Goal: Browse casually: Explore the website without a specific task or goal

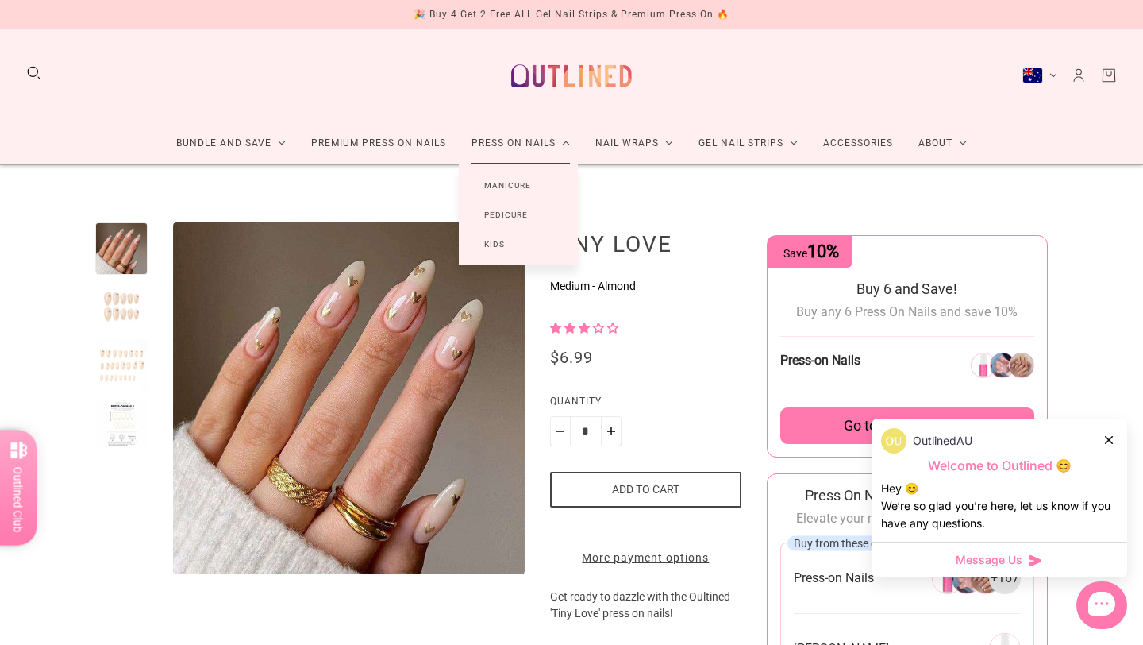
click at [498, 183] on link "Manicure" at bounding box center [508, 185] width 98 height 29
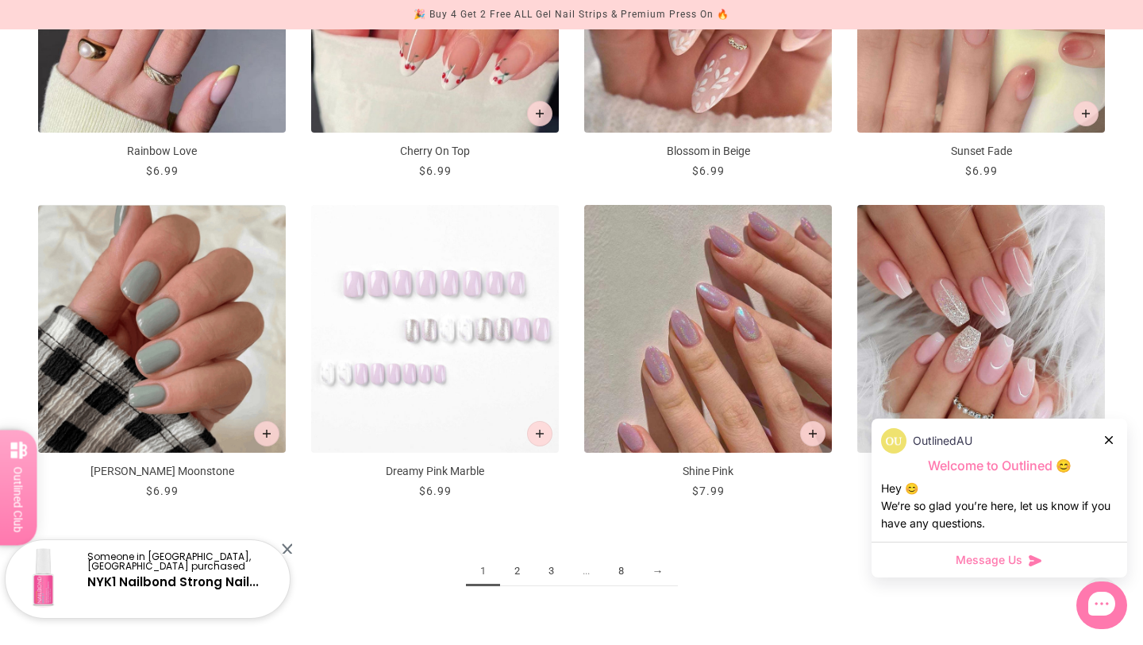
scroll to position [1780, 0]
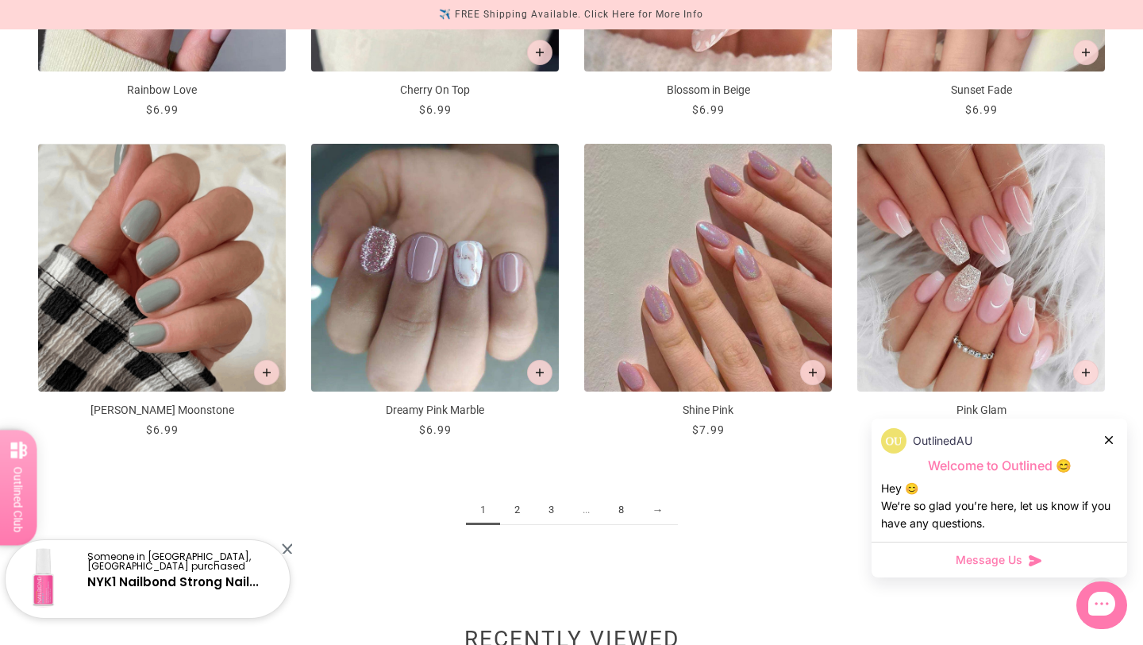
click at [515, 508] on link "2" at bounding box center [517, 509] width 34 height 29
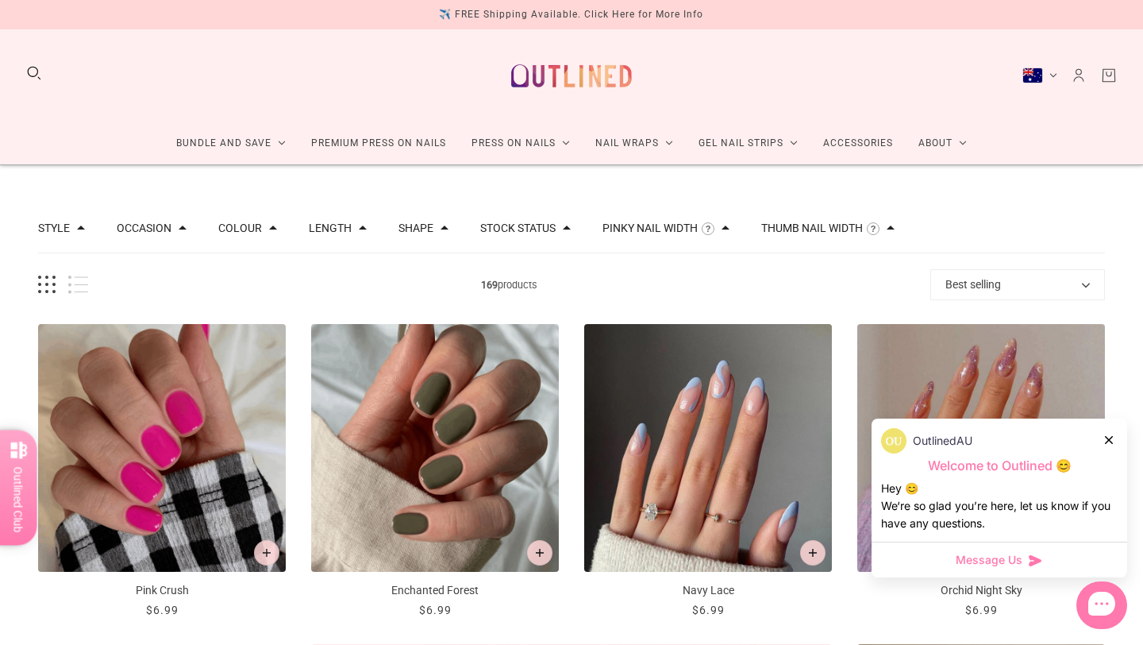
click at [1109, 443] on icon at bounding box center [1109, 440] width 8 height 8
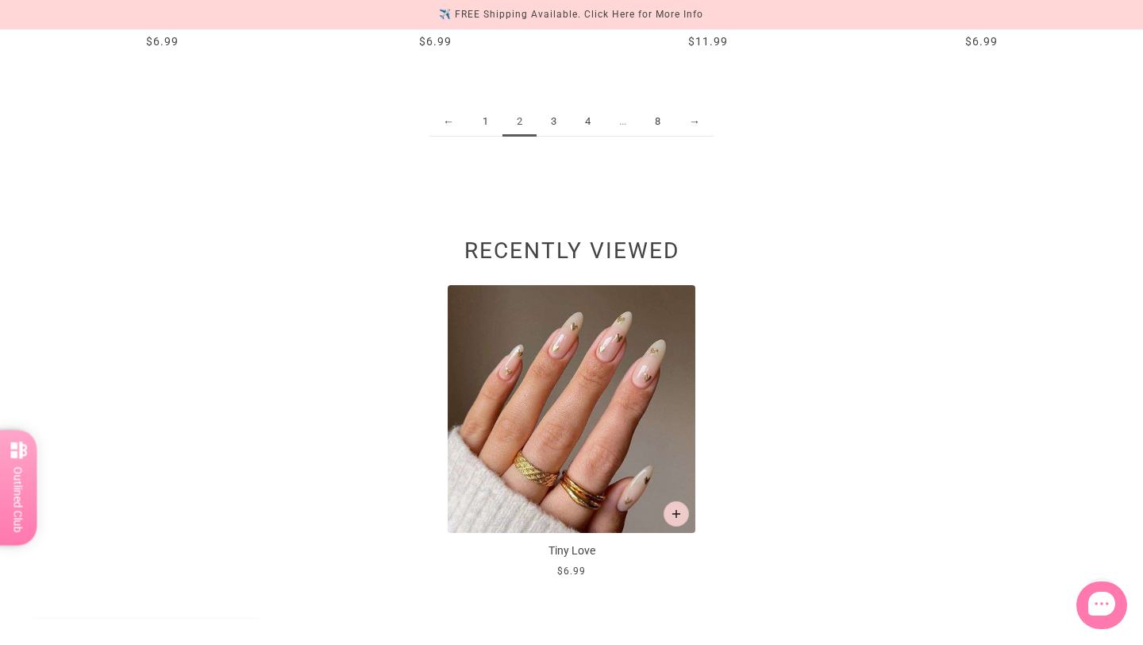
scroll to position [2179, 0]
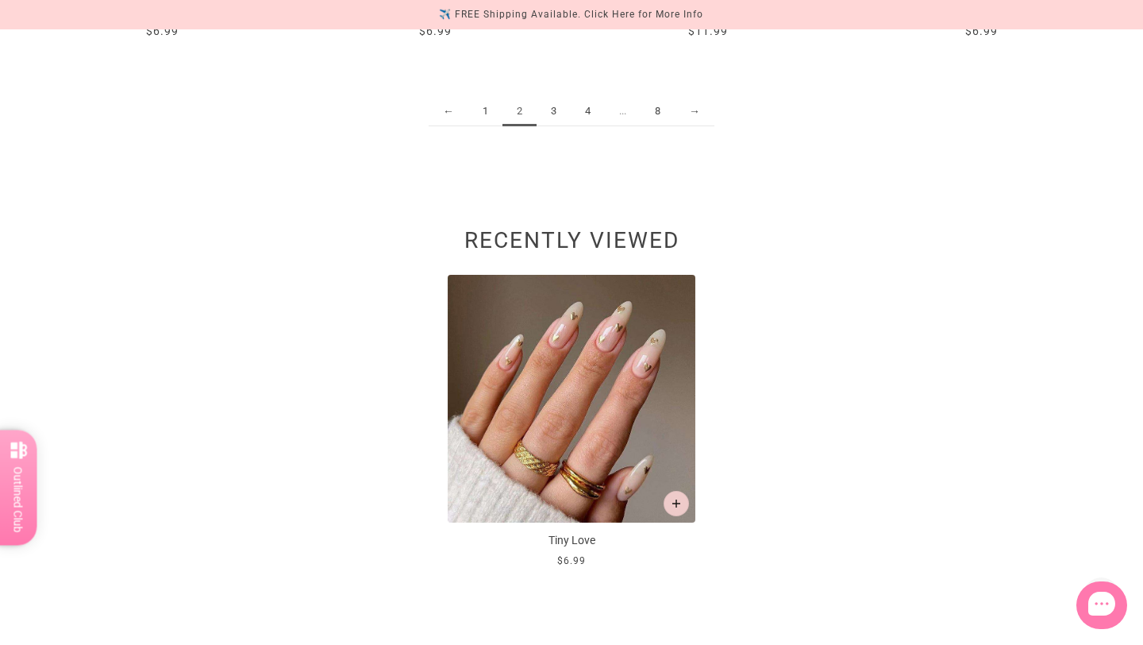
click at [554, 106] on link "3" at bounding box center [554, 111] width 34 height 29
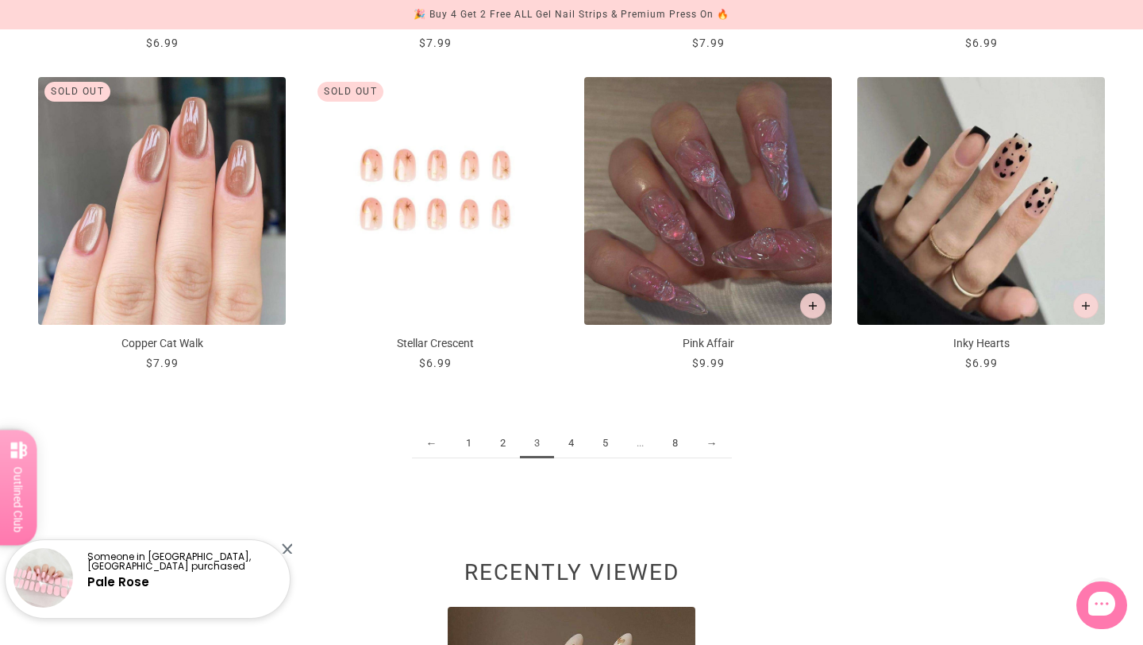
scroll to position [1914, 0]
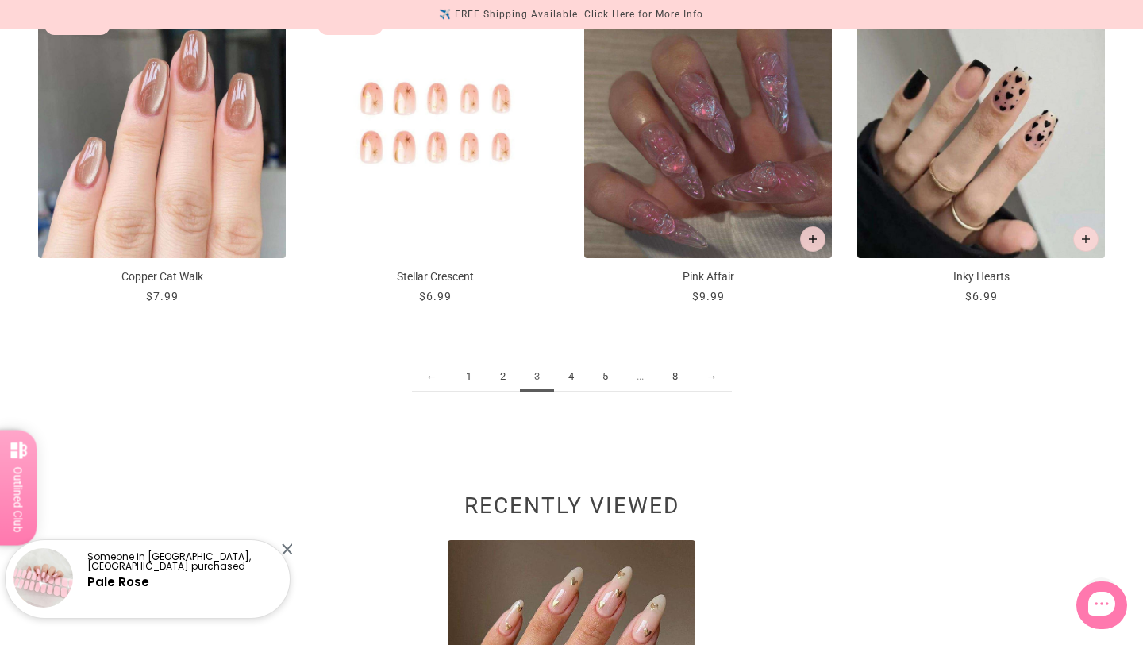
click at [571, 373] on link "4" at bounding box center [571, 376] width 34 height 29
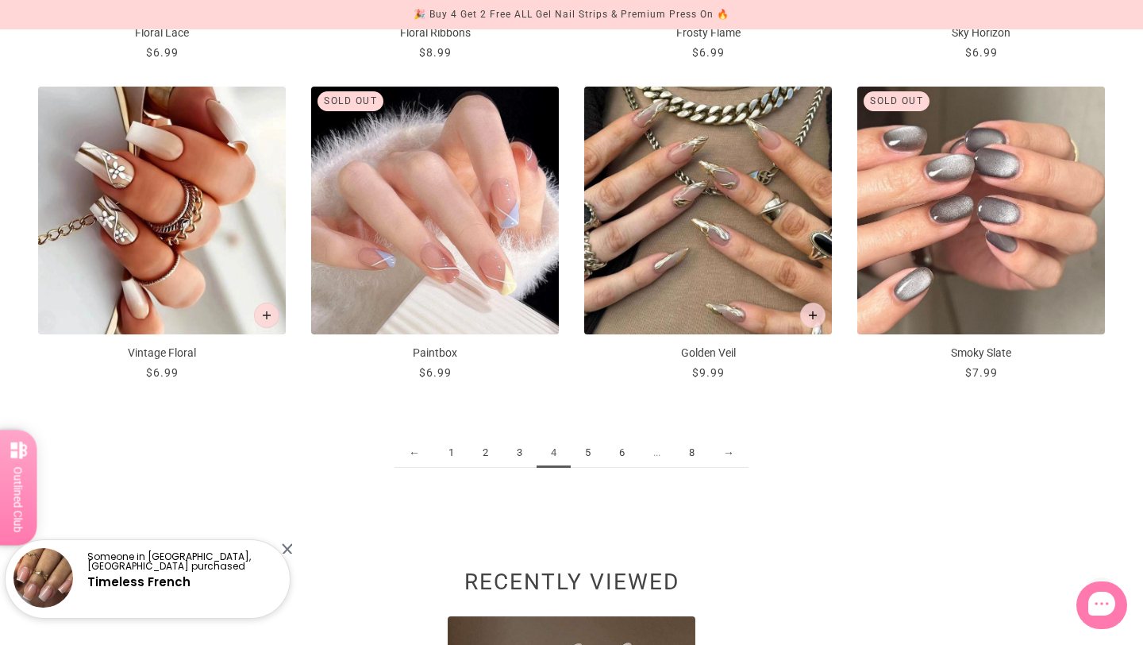
scroll to position [2156, 0]
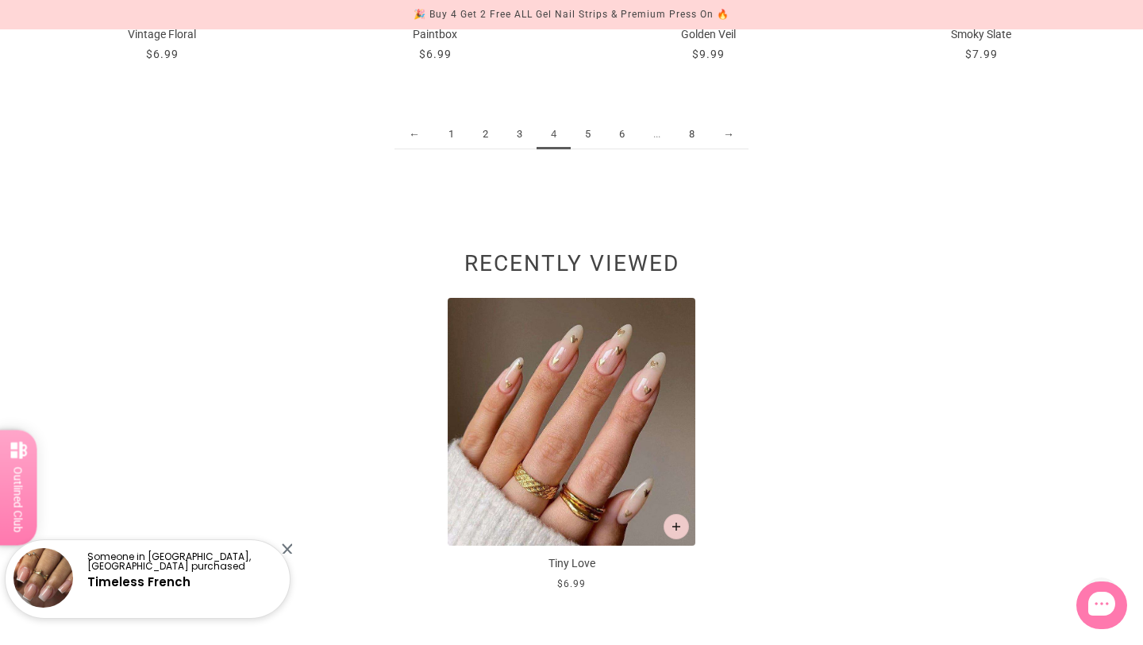
click at [588, 135] on link "5" at bounding box center [588, 134] width 34 height 29
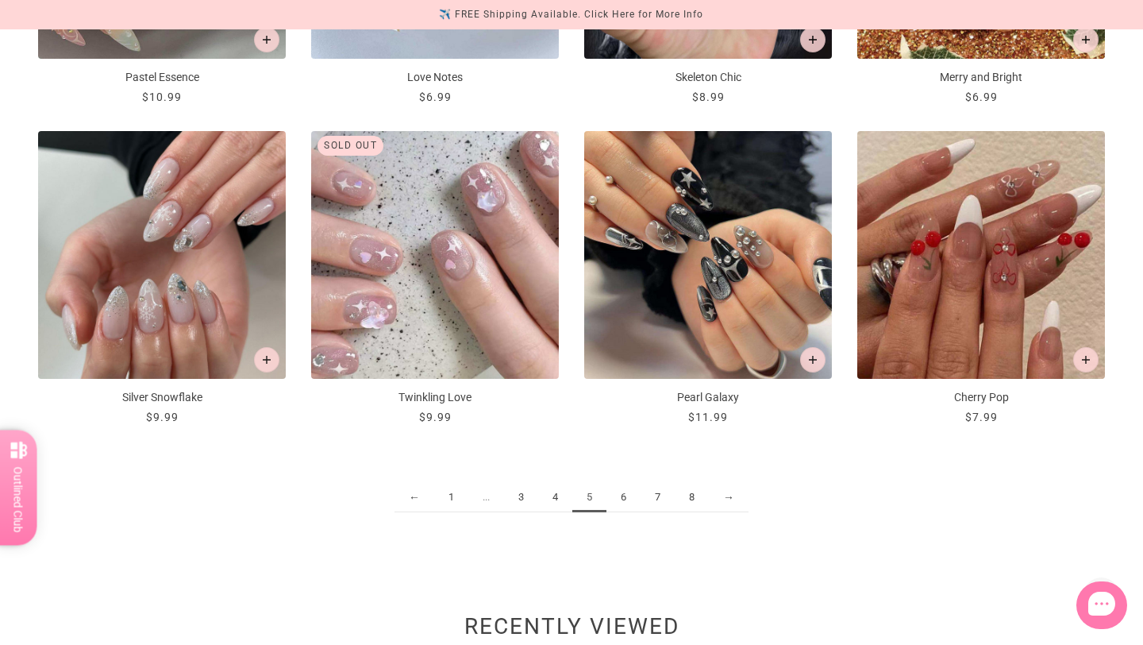
scroll to position [1855, 0]
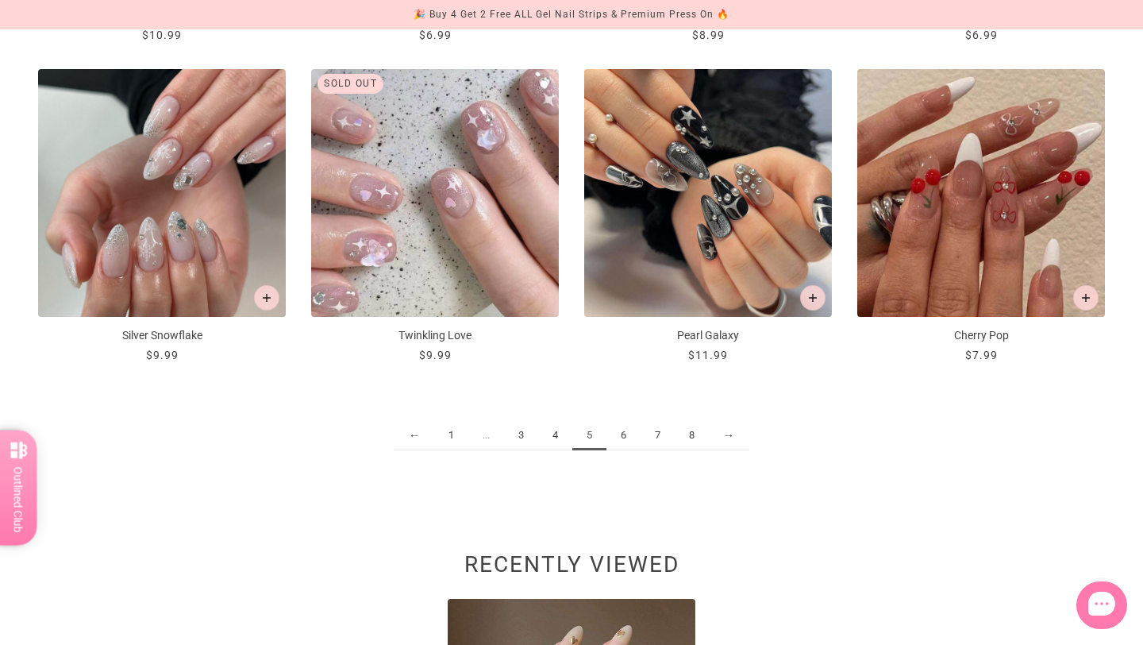
click at [623, 439] on link "6" at bounding box center [624, 435] width 34 height 29
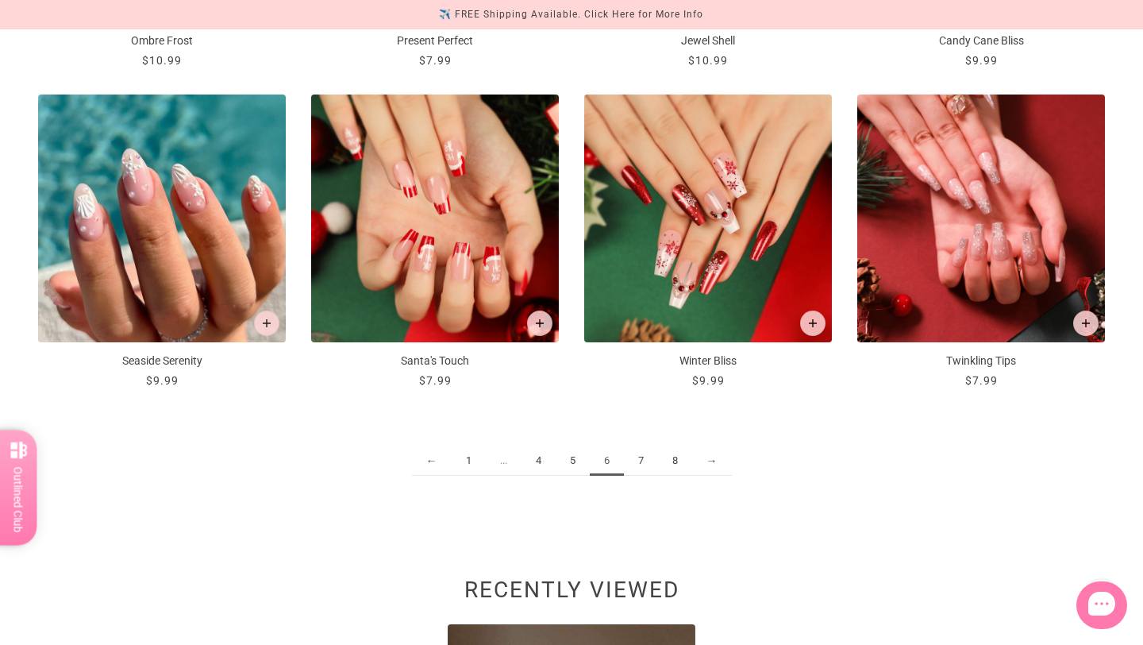
scroll to position [1830, 0]
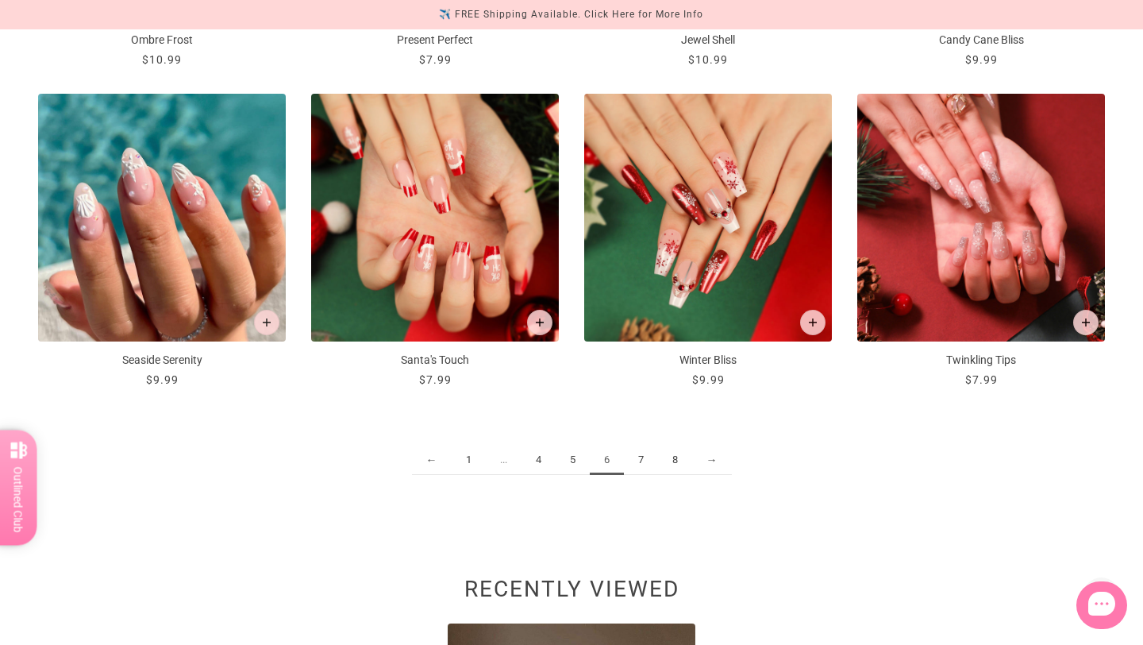
click at [643, 463] on link "7" at bounding box center [641, 459] width 34 height 29
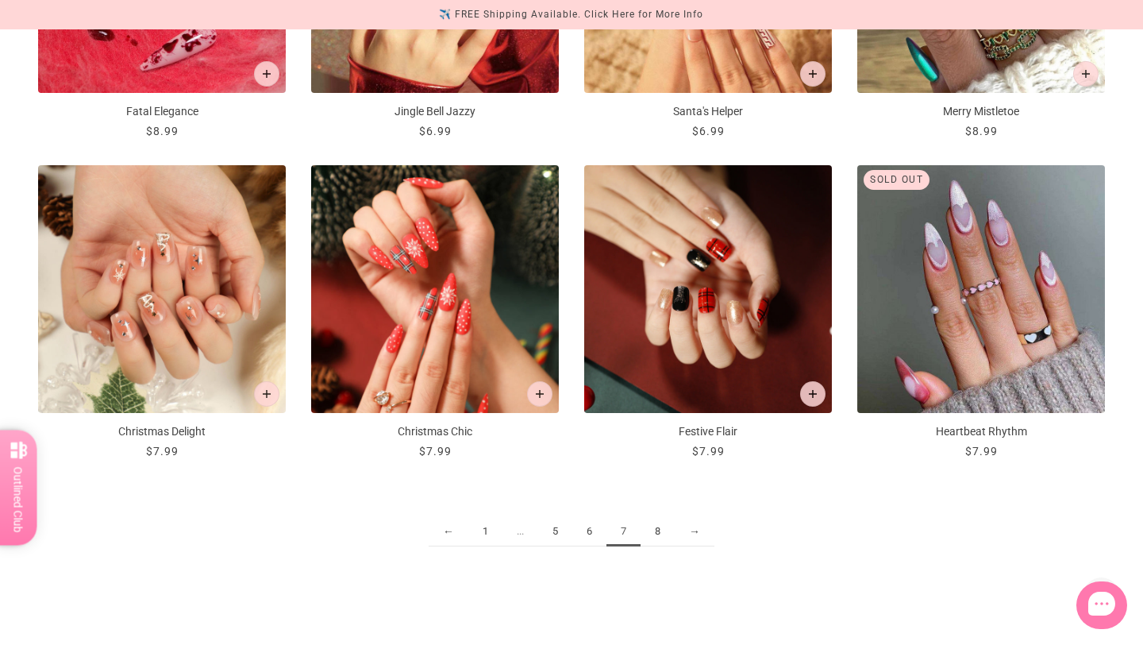
scroll to position [1777, 0]
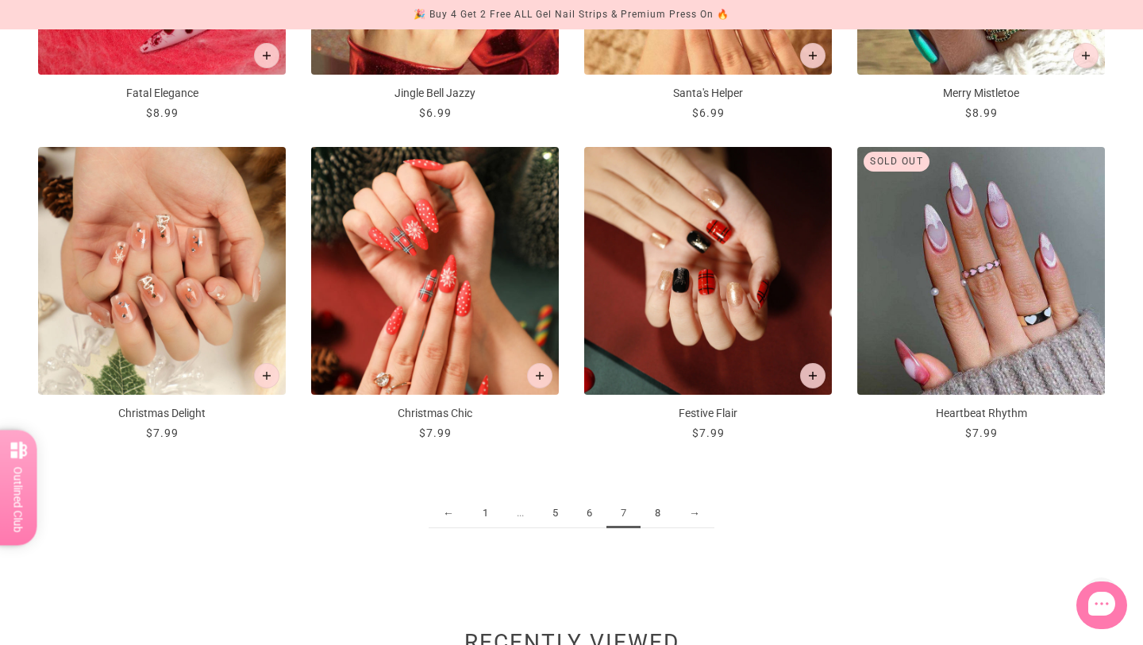
click at [654, 513] on link "8" at bounding box center [658, 513] width 34 height 29
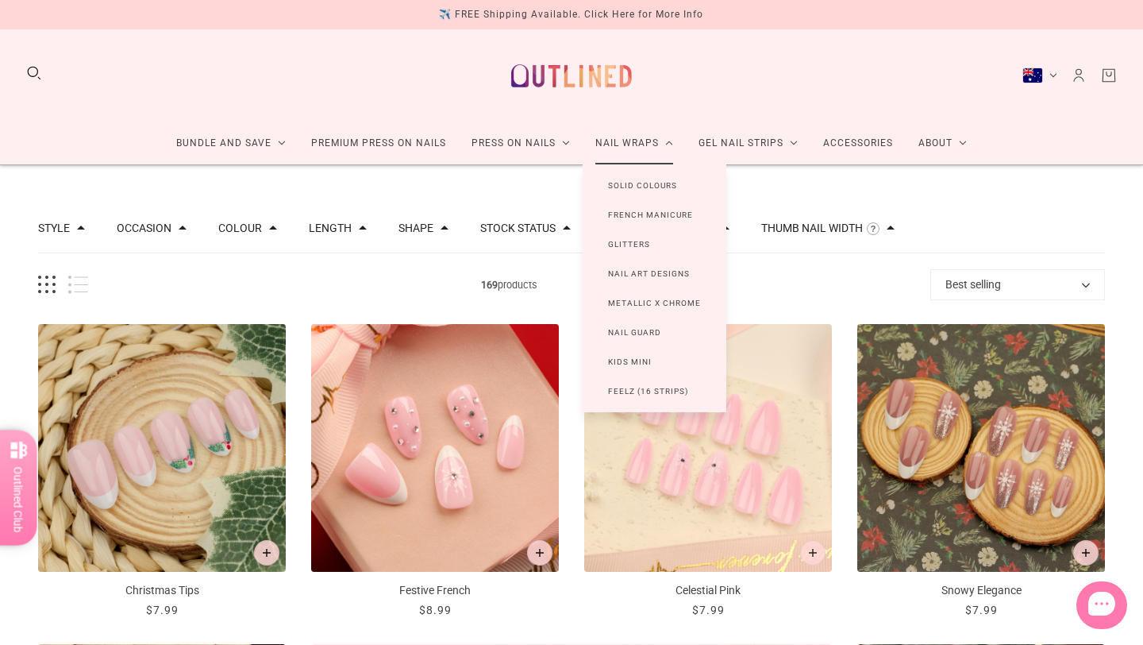
click at [654, 214] on link "French Manicure" at bounding box center [651, 214] width 136 height 29
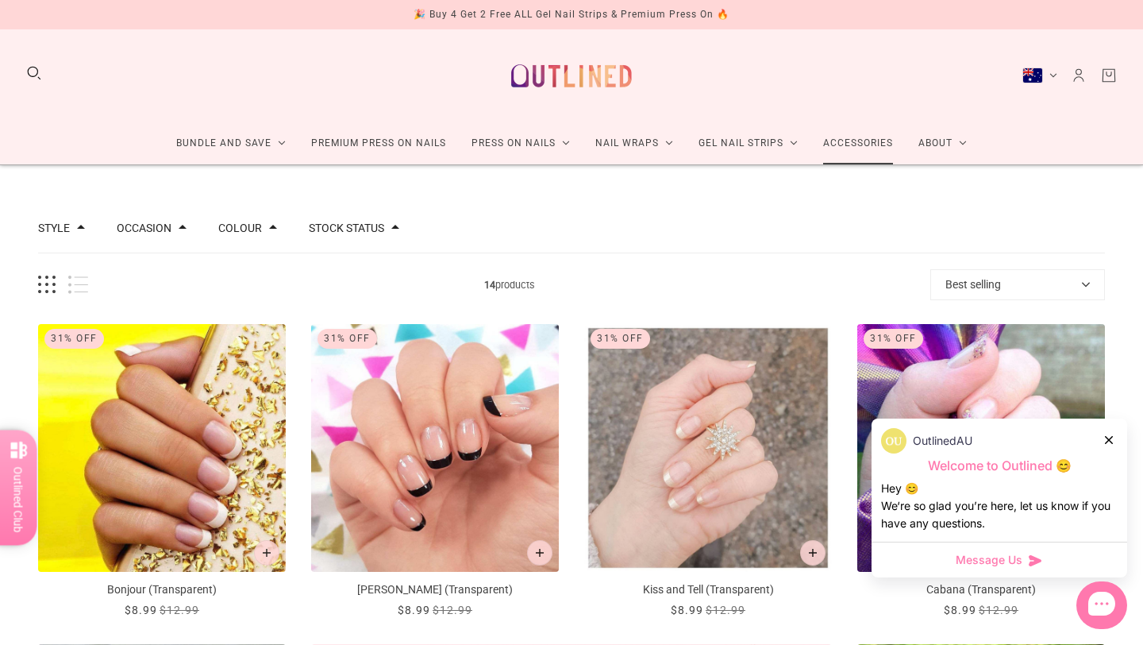
click at [854, 144] on link "Accessories" at bounding box center [858, 143] width 95 height 42
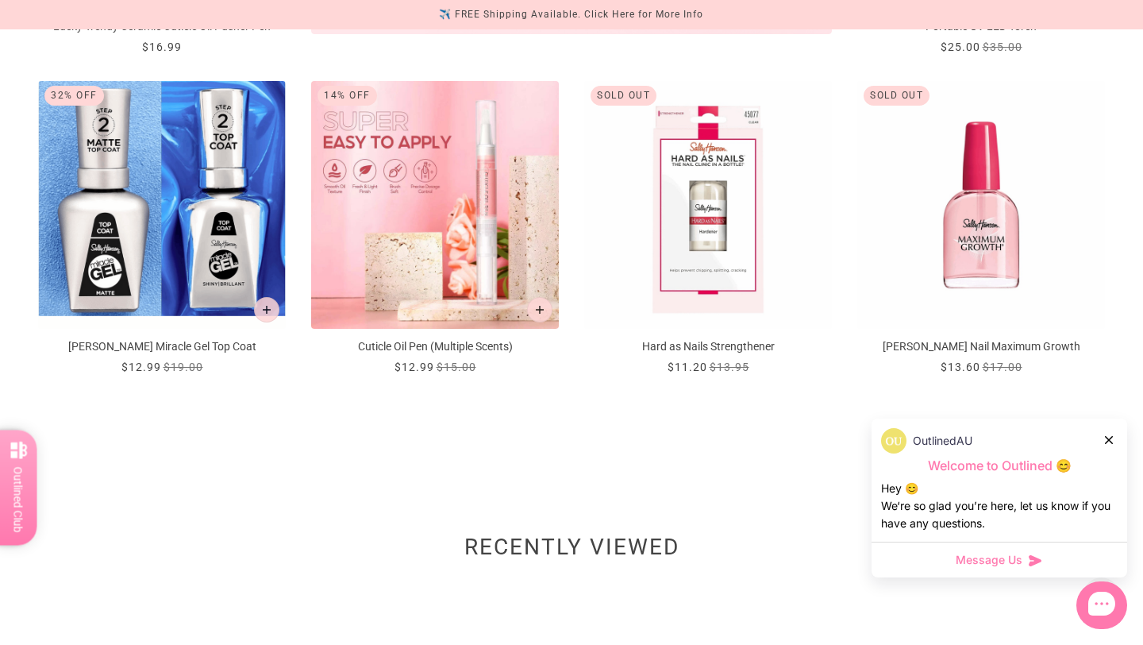
scroll to position [888, 0]
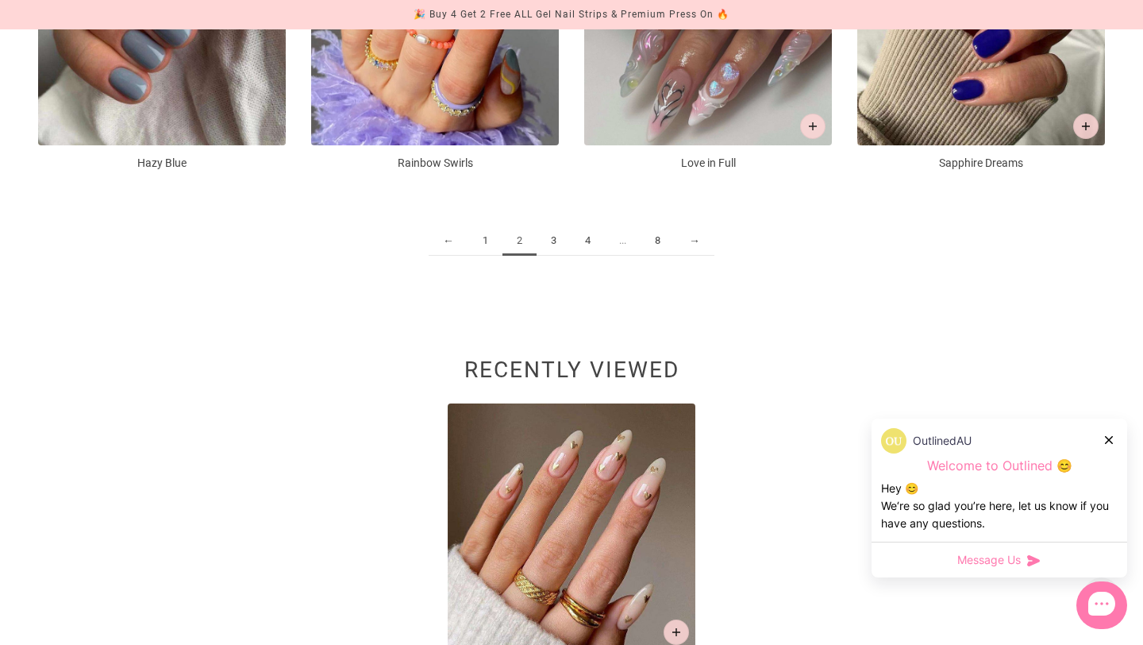
scroll to position [1780, 0]
